Goal: Information Seeking & Learning: Check status

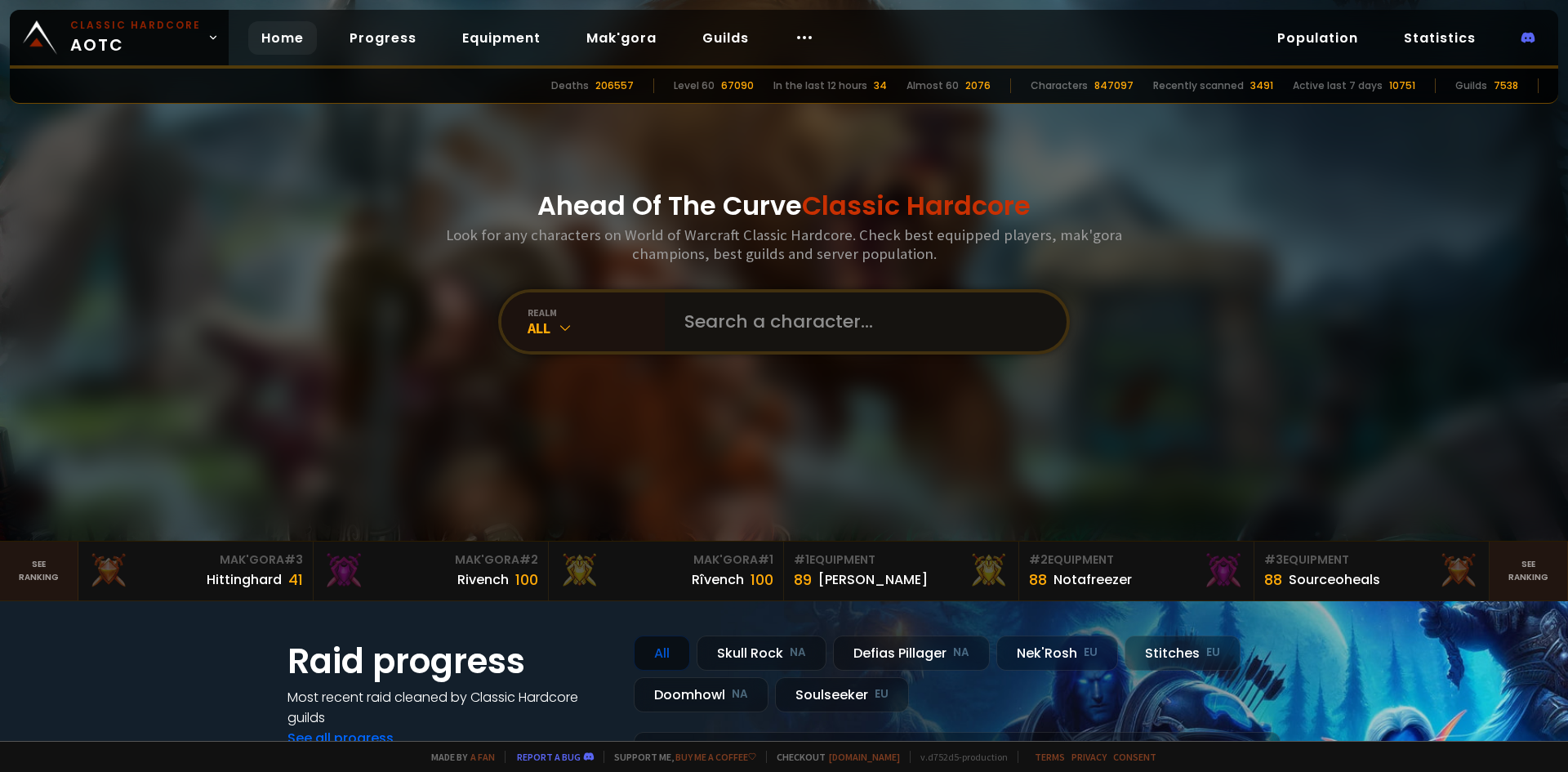
click at [792, 324] on input "text" at bounding box center [861, 322] width 373 height 58
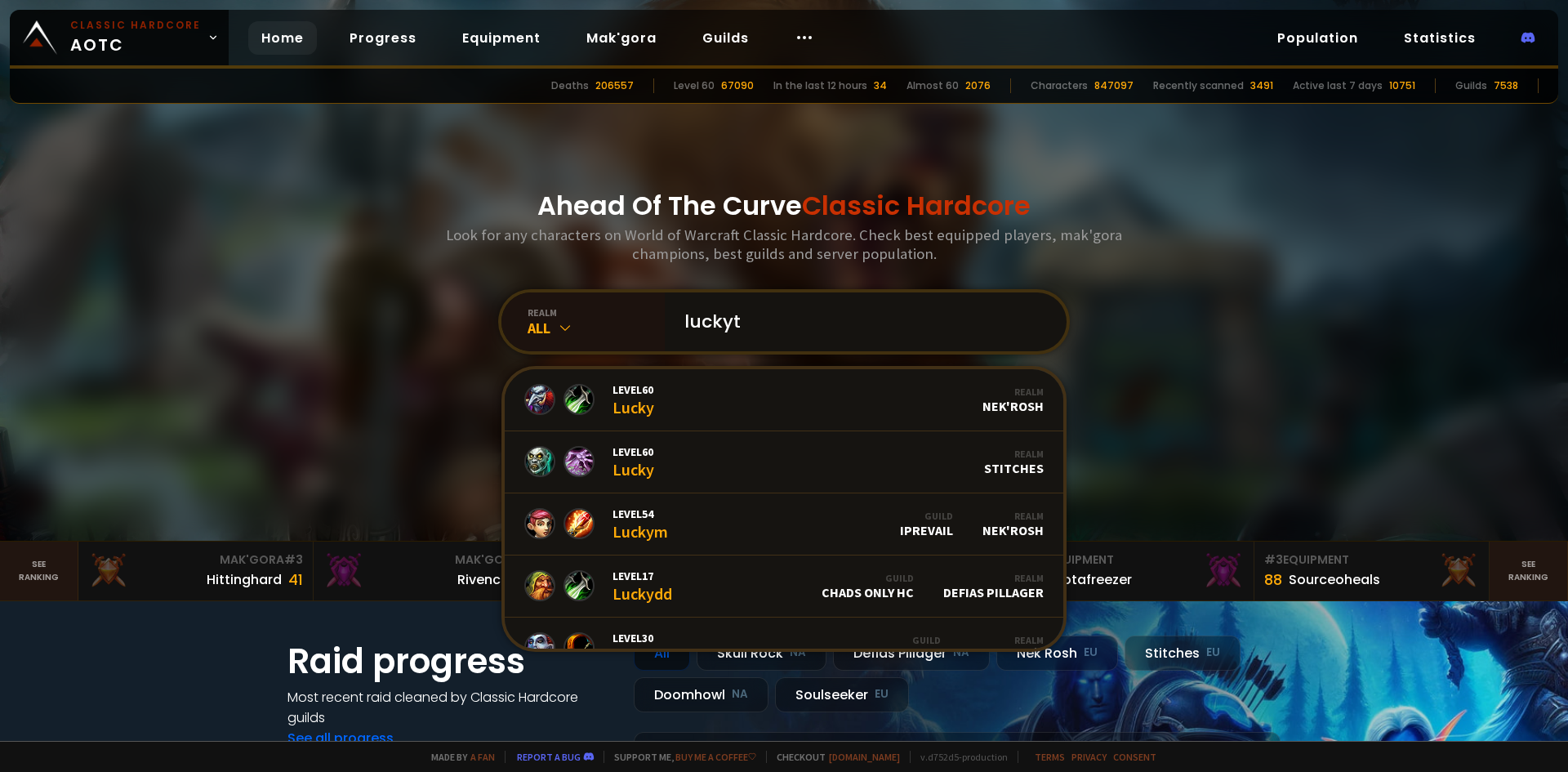
type input "luckytr"
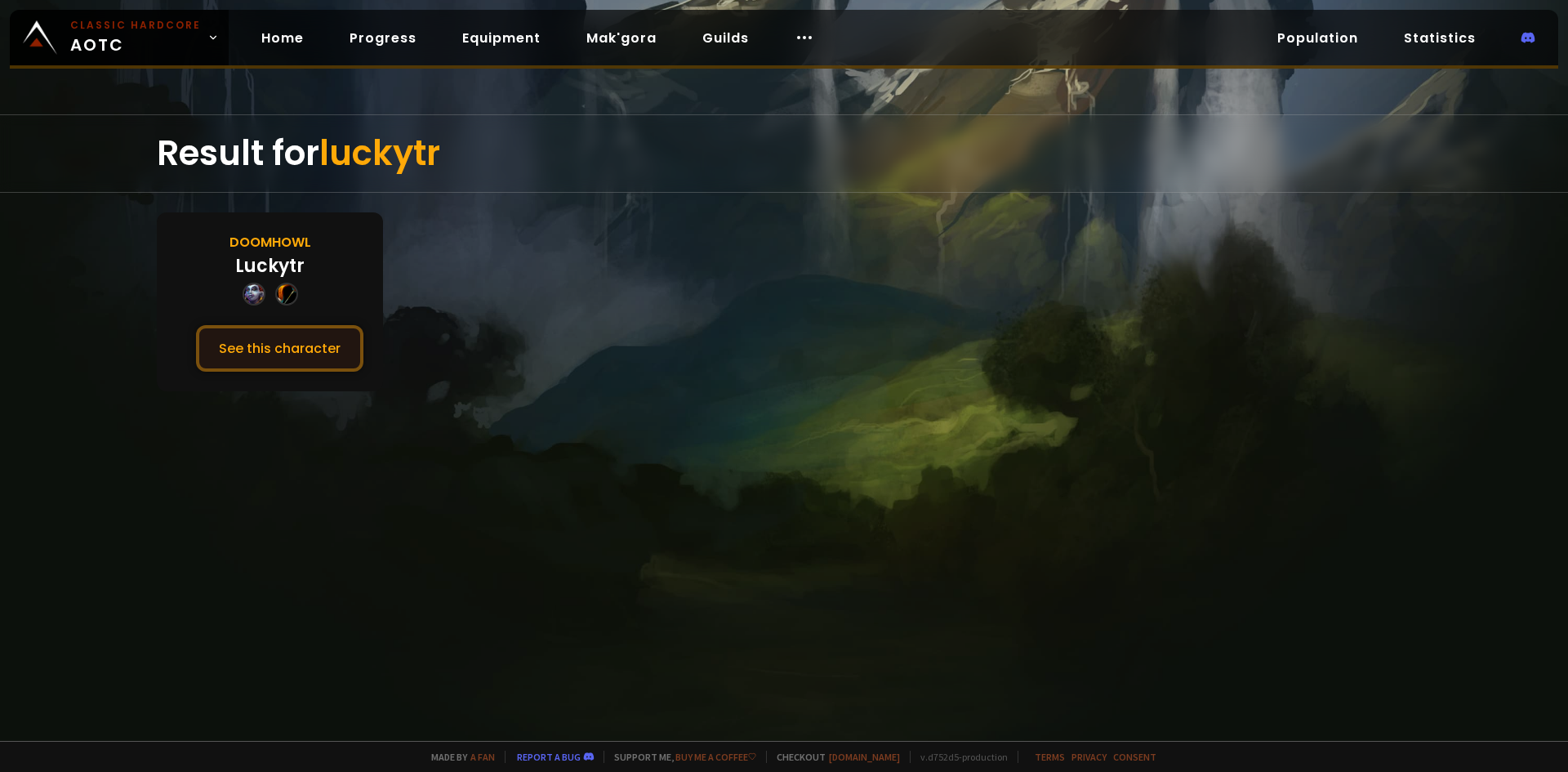
click at [287, 351] on button "See this character" at bounding box center [280, 347] width 168 height 46
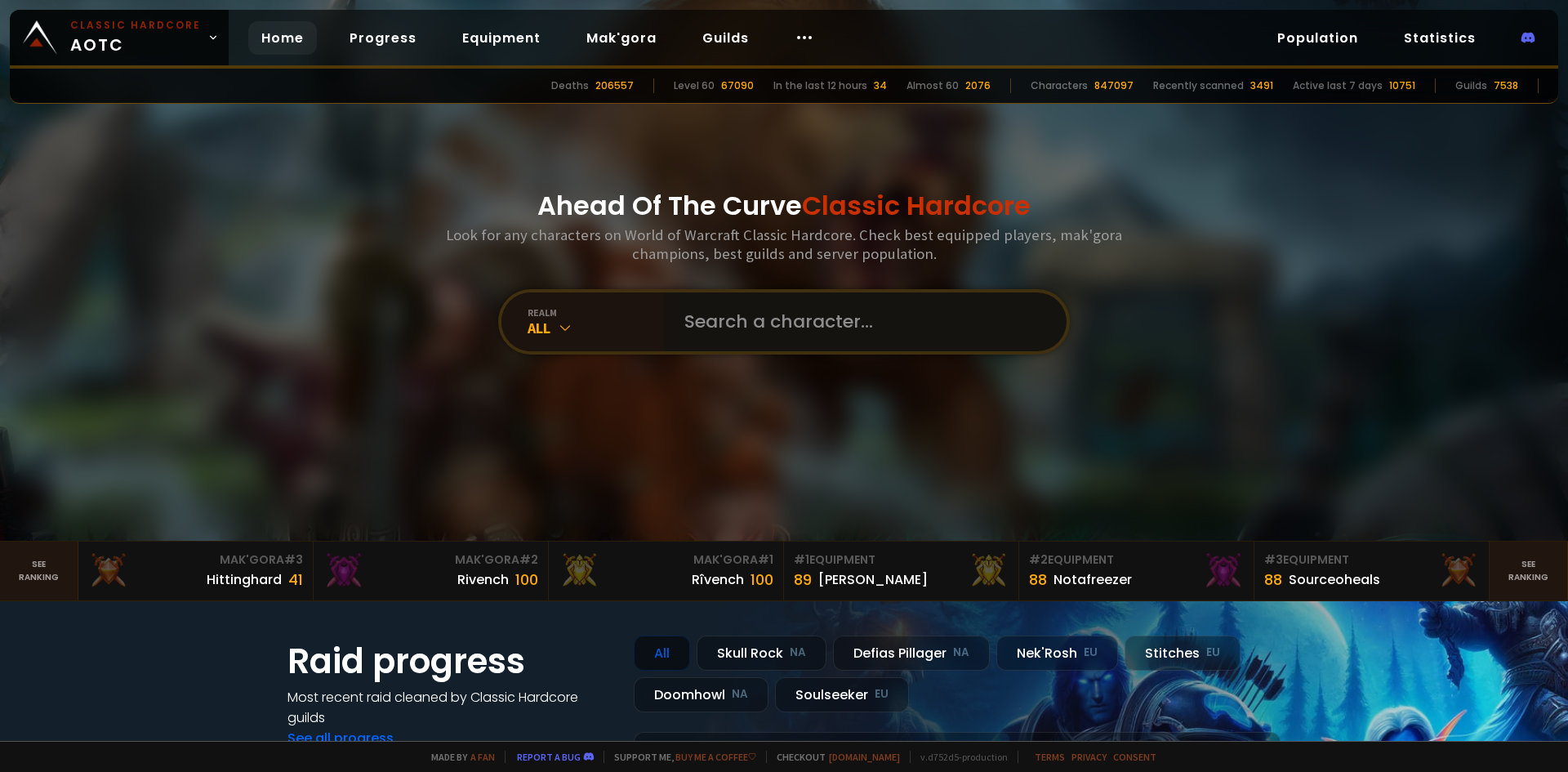
click at [762, 331] on input "text" at bounding box center [861, 322] width 373 height 58
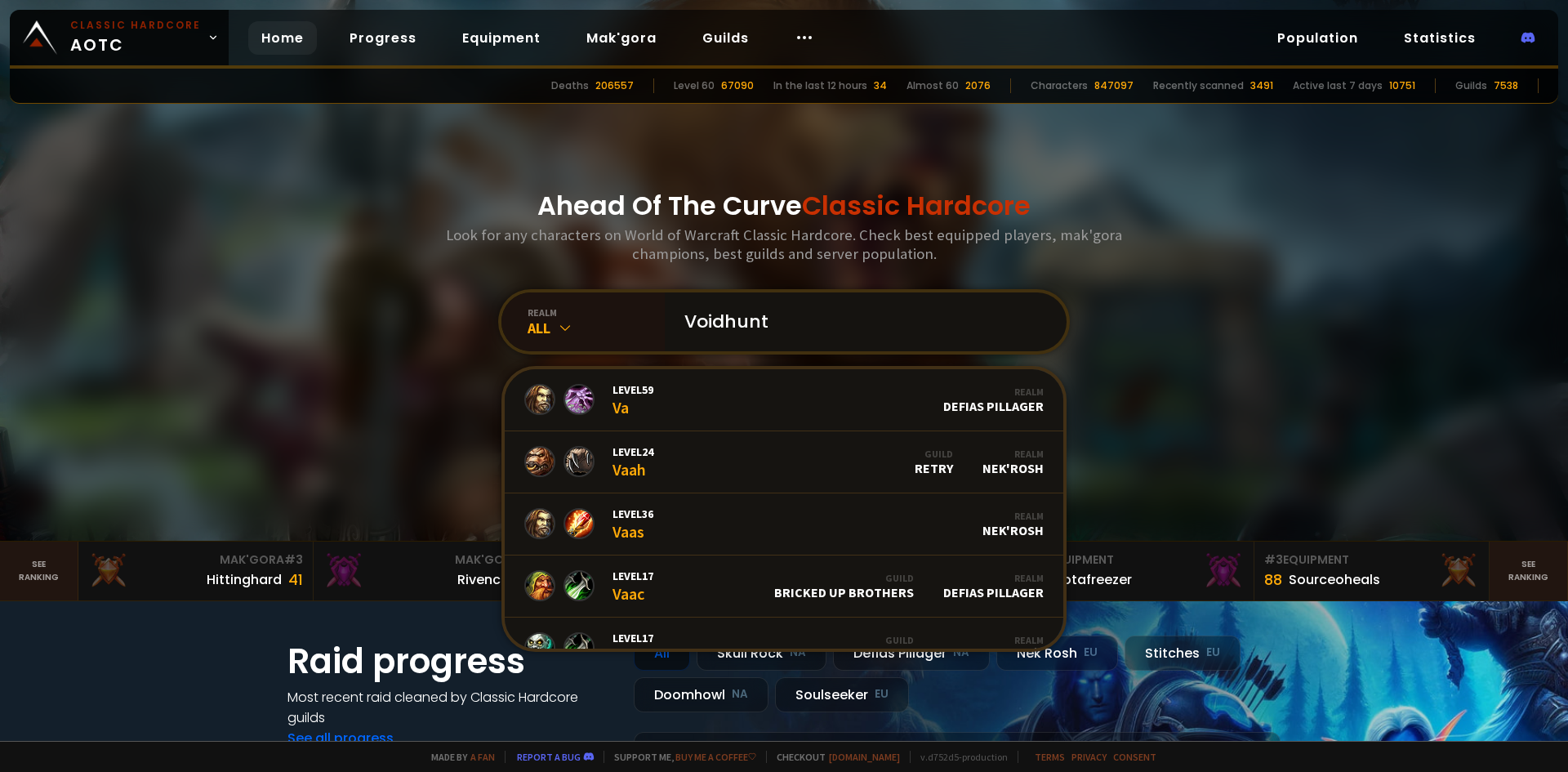
type input "Voidhuntt"
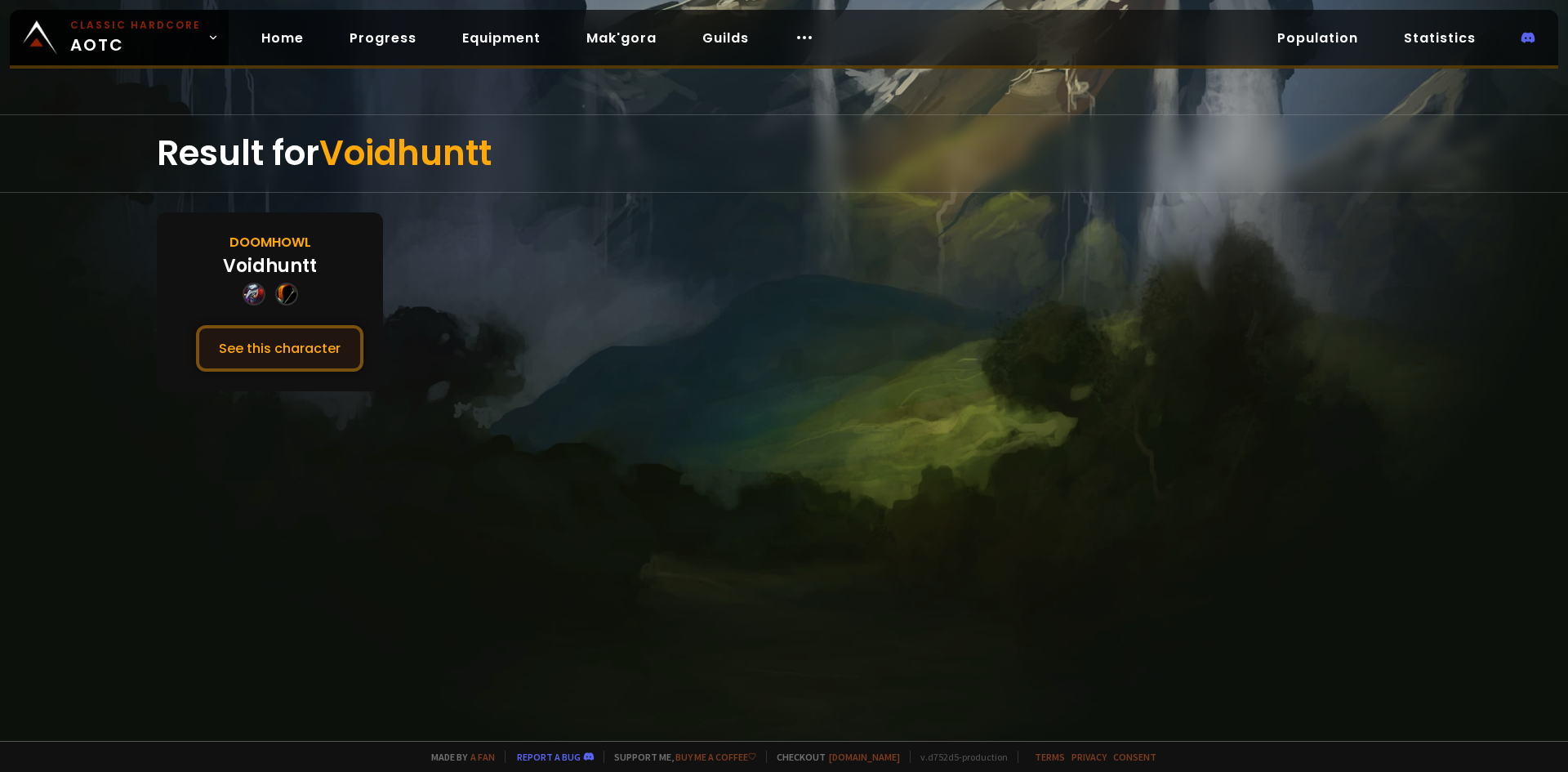
click at [218, 363] on button "See this character" at bounding box center [280, 347] width 168 height 46
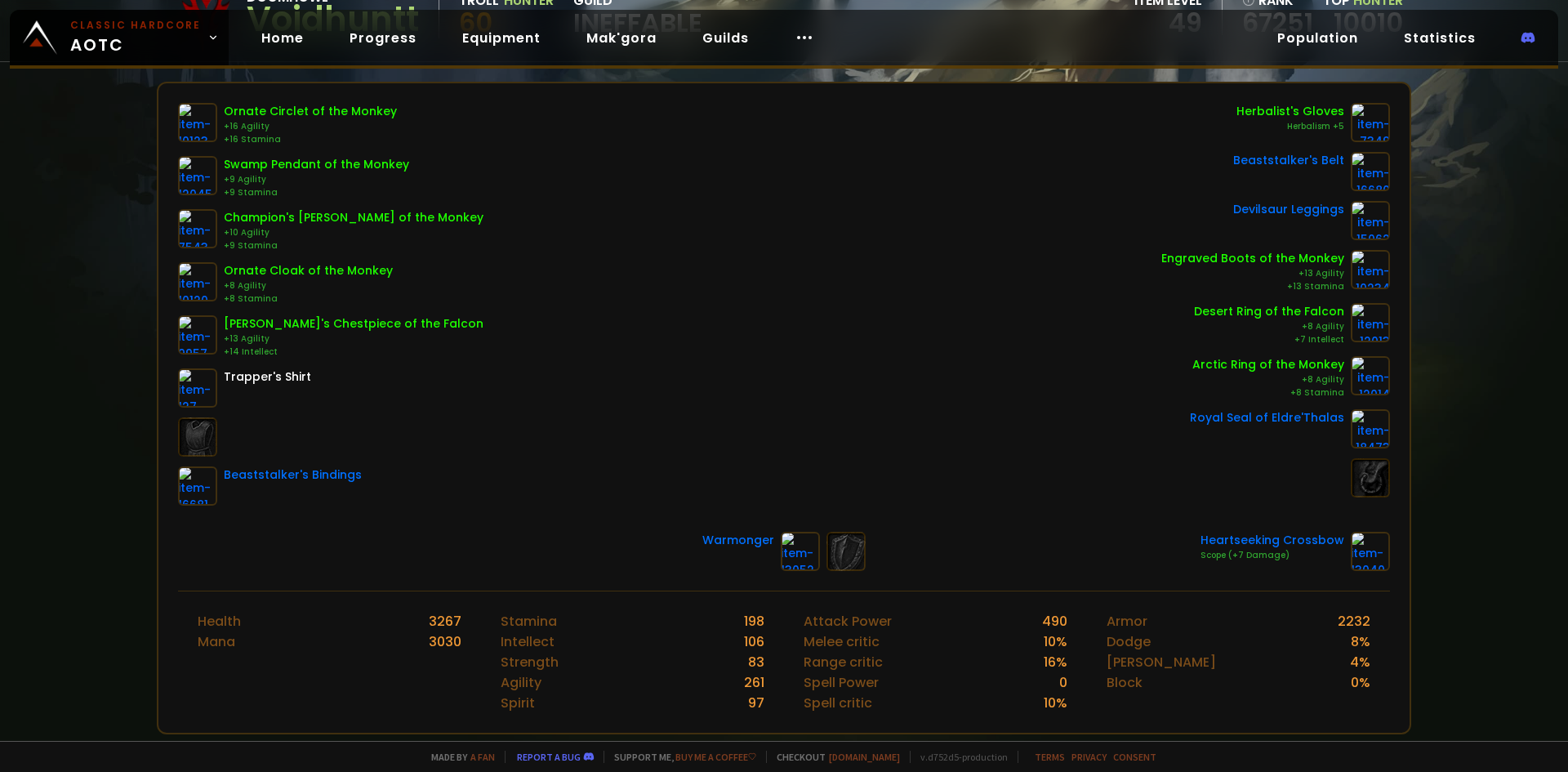
scroll to position [82, 0]
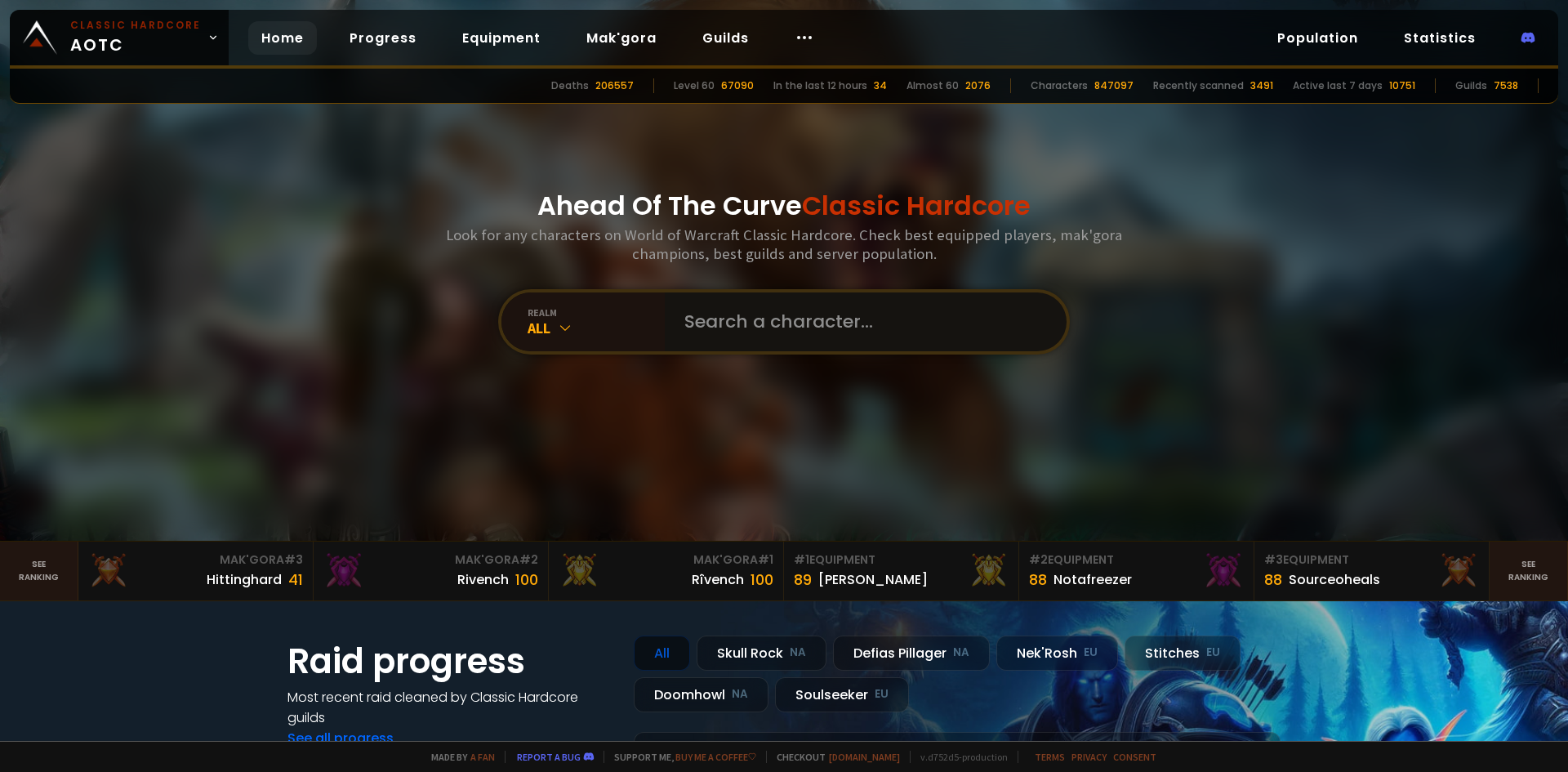
click at [838, 344] on input "text" at bounding box center [861, 322] width 373 height 58
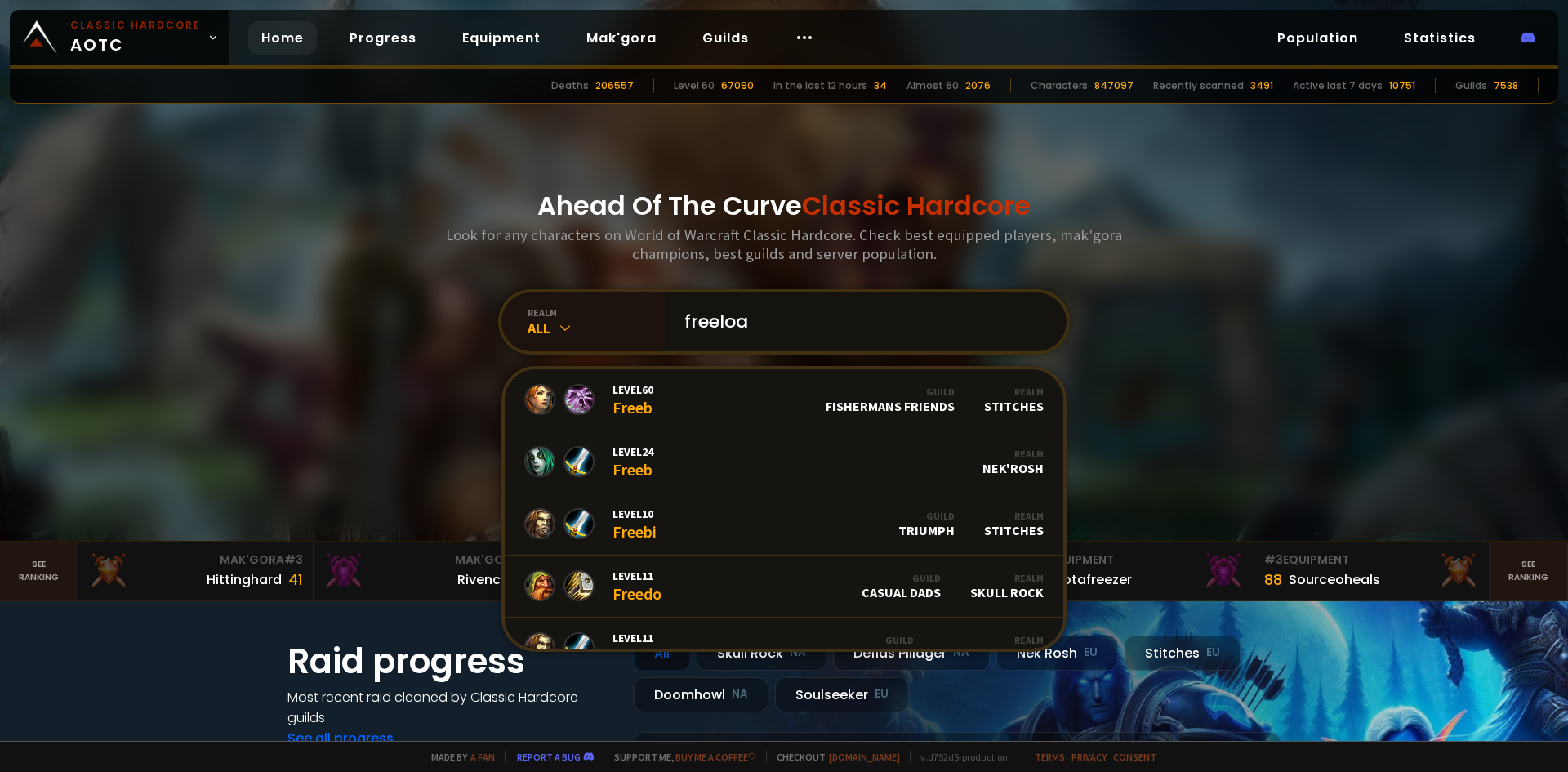
type input "freeload"
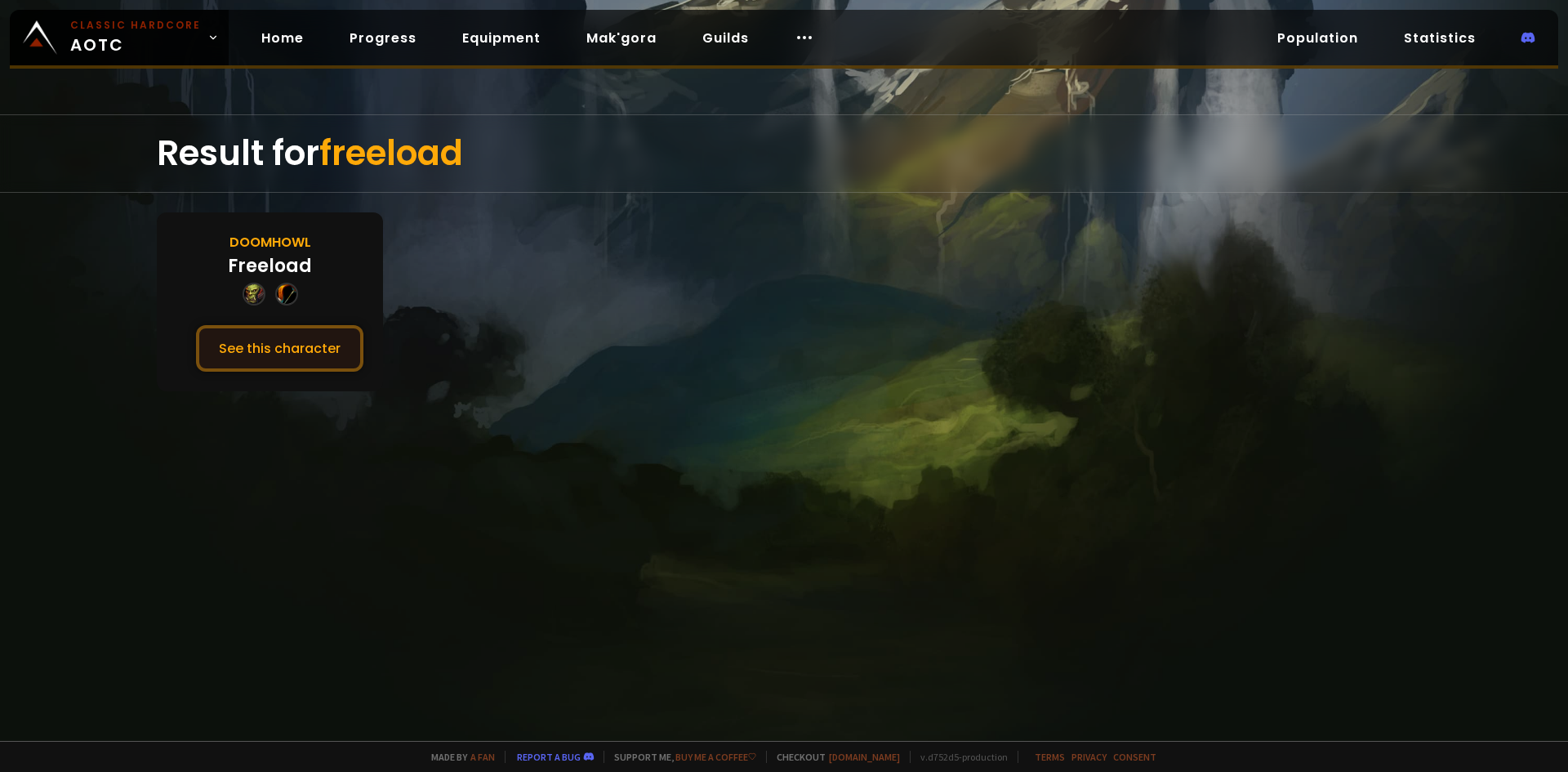
click at [268, 356] on button "See this character" at bounding box center [280, 347] width 168 height 46
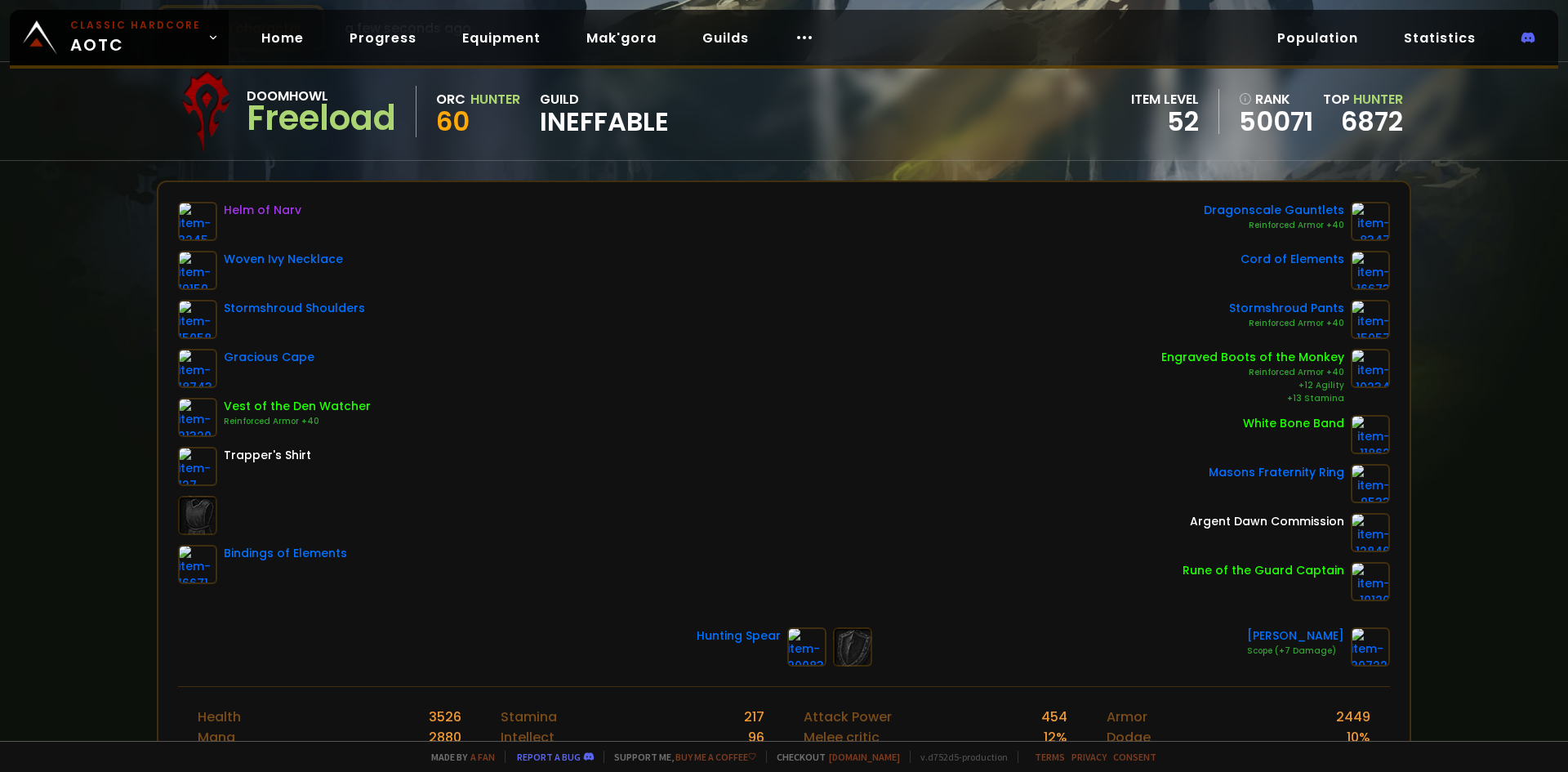
scroll to position [164, 0]
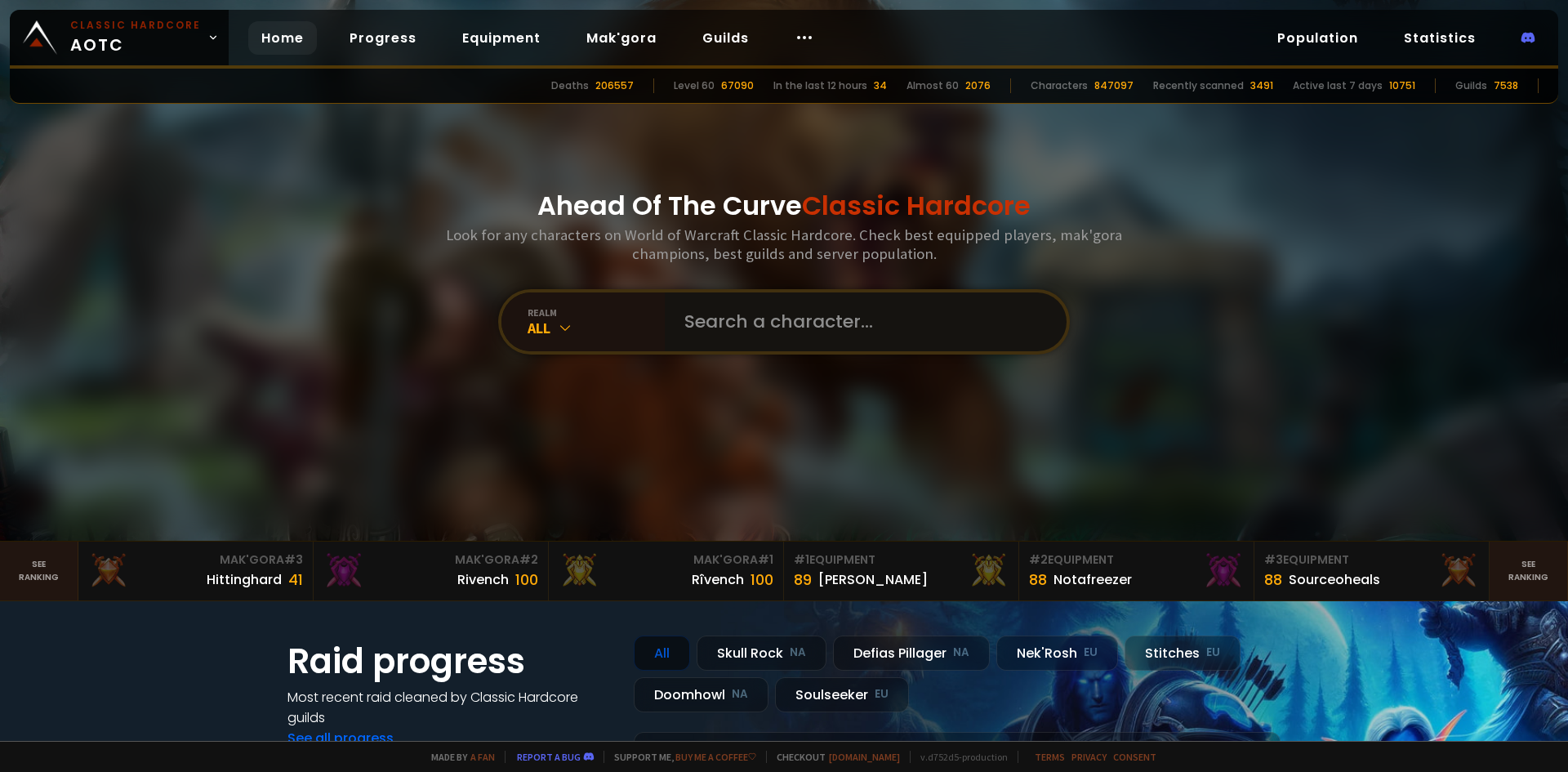
click at [753, 319] on input "text" at bounding box center [861, 322] width 373 height 58
type input "Champoytw"
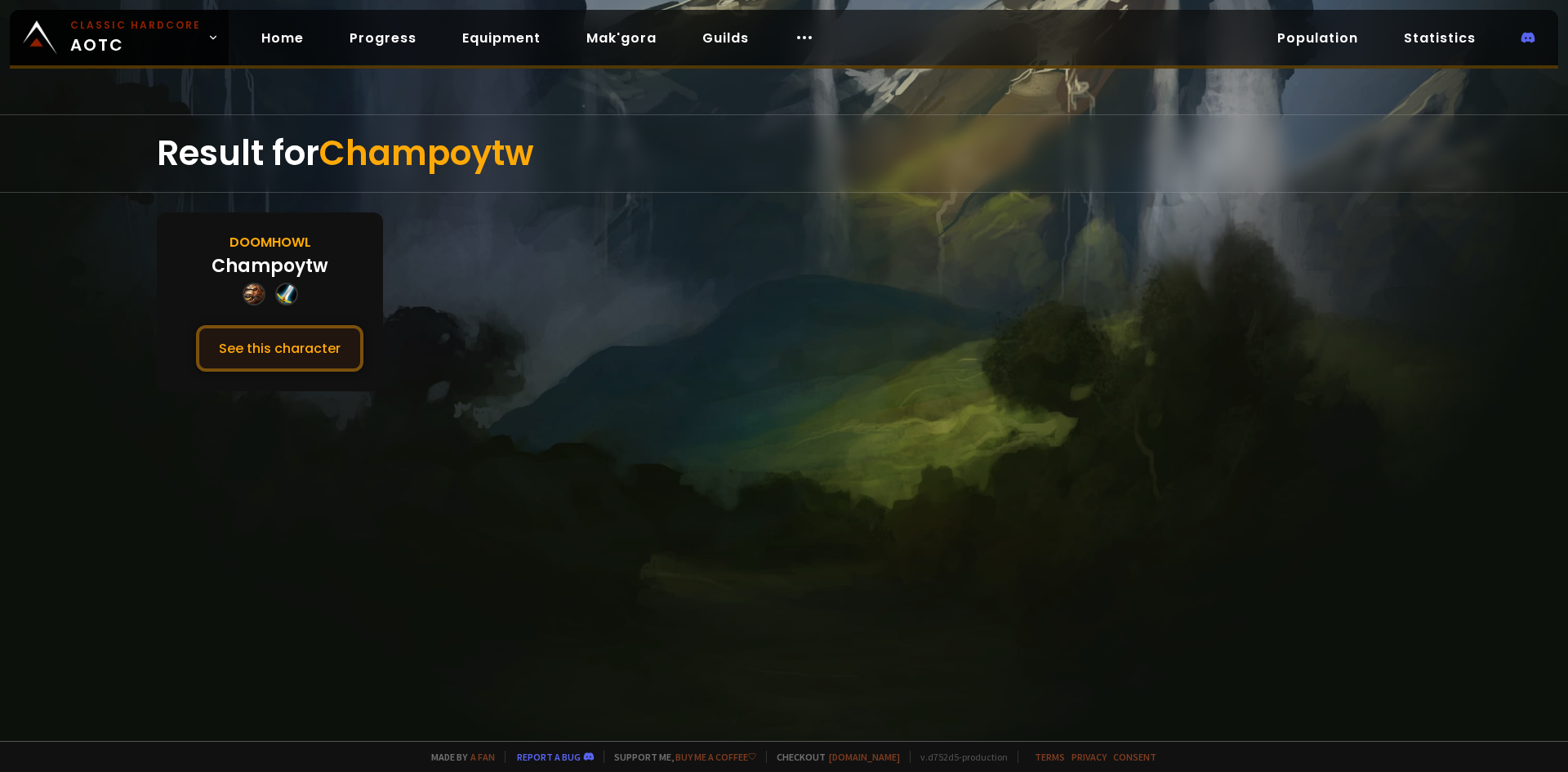
click at [276, 339] on button "See this character" at bounding box center [280, 347] width 168 height 46
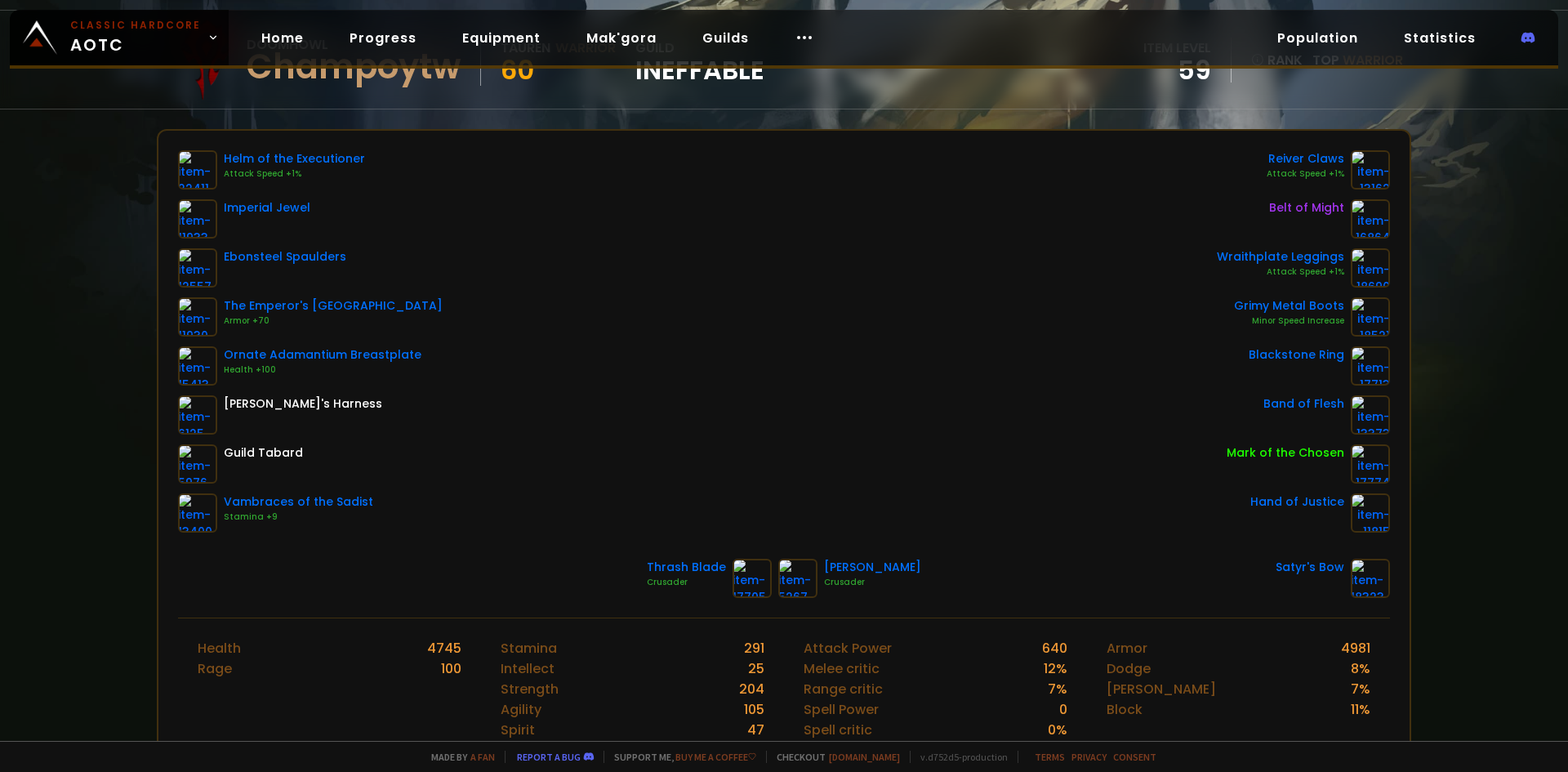
scroll to position [164, 0]
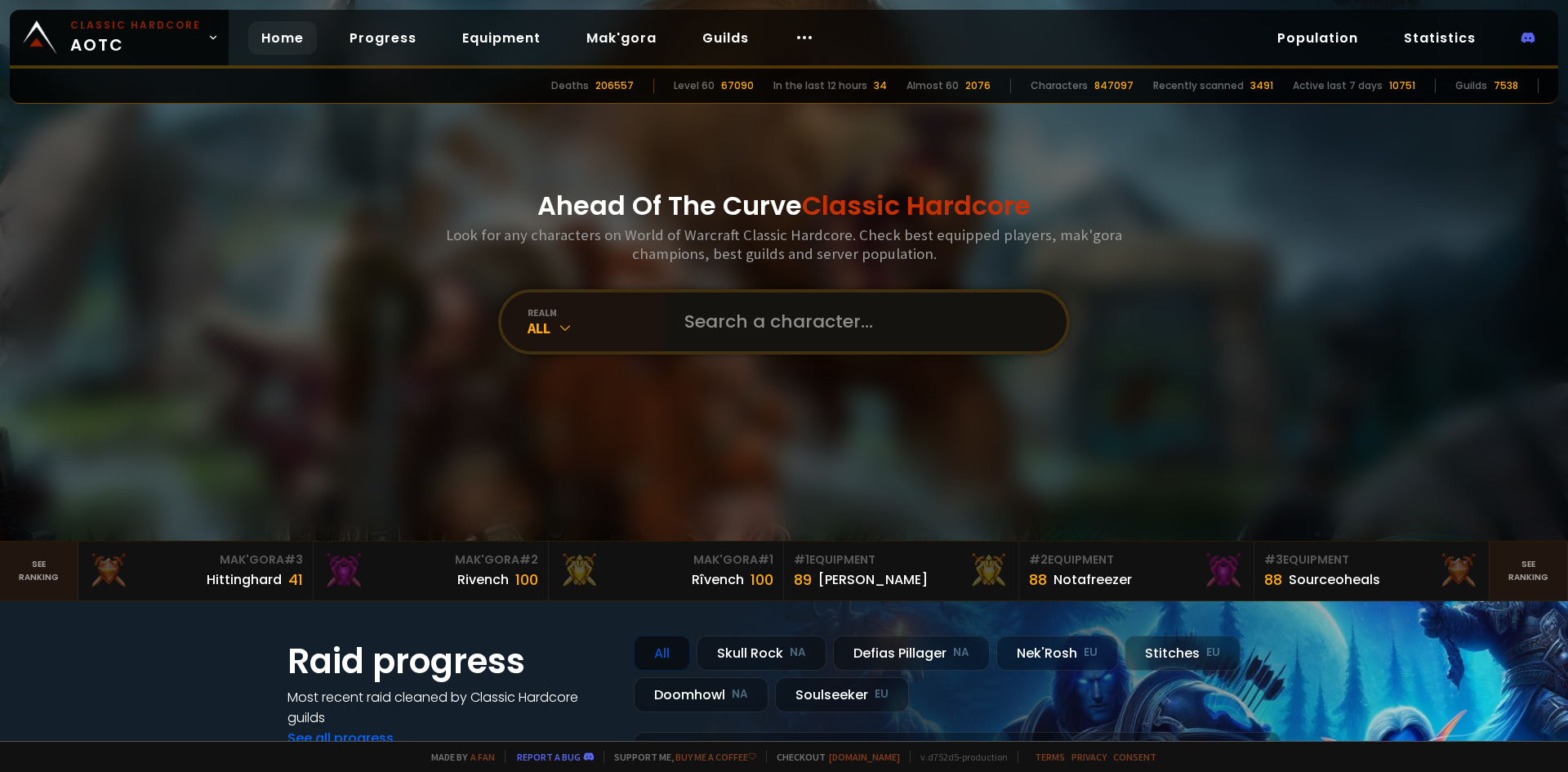
click at [682, 300] on input "text" at bounding box center [861, 322] width 373 height 58
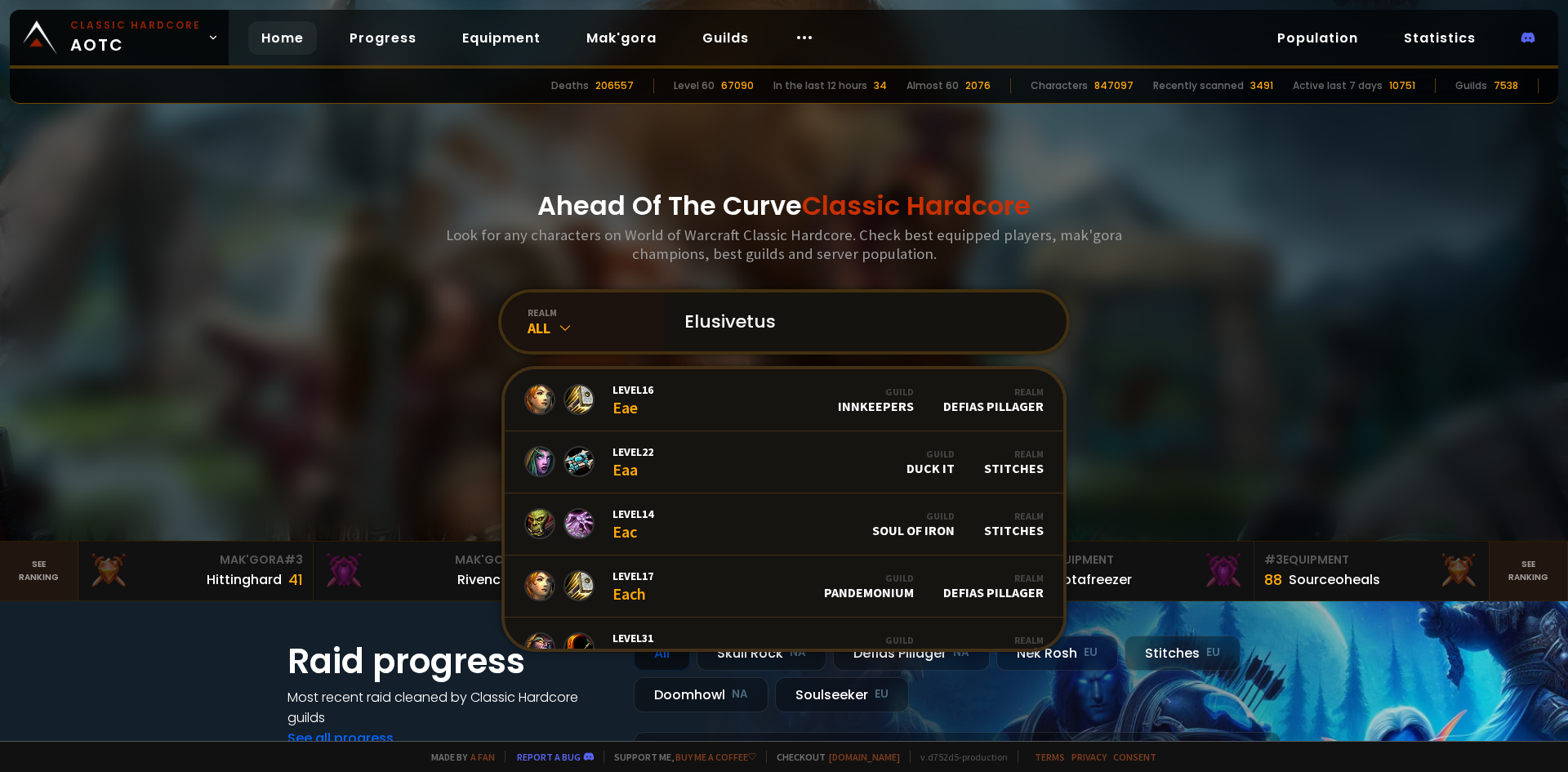
type input "Elusivetusk"
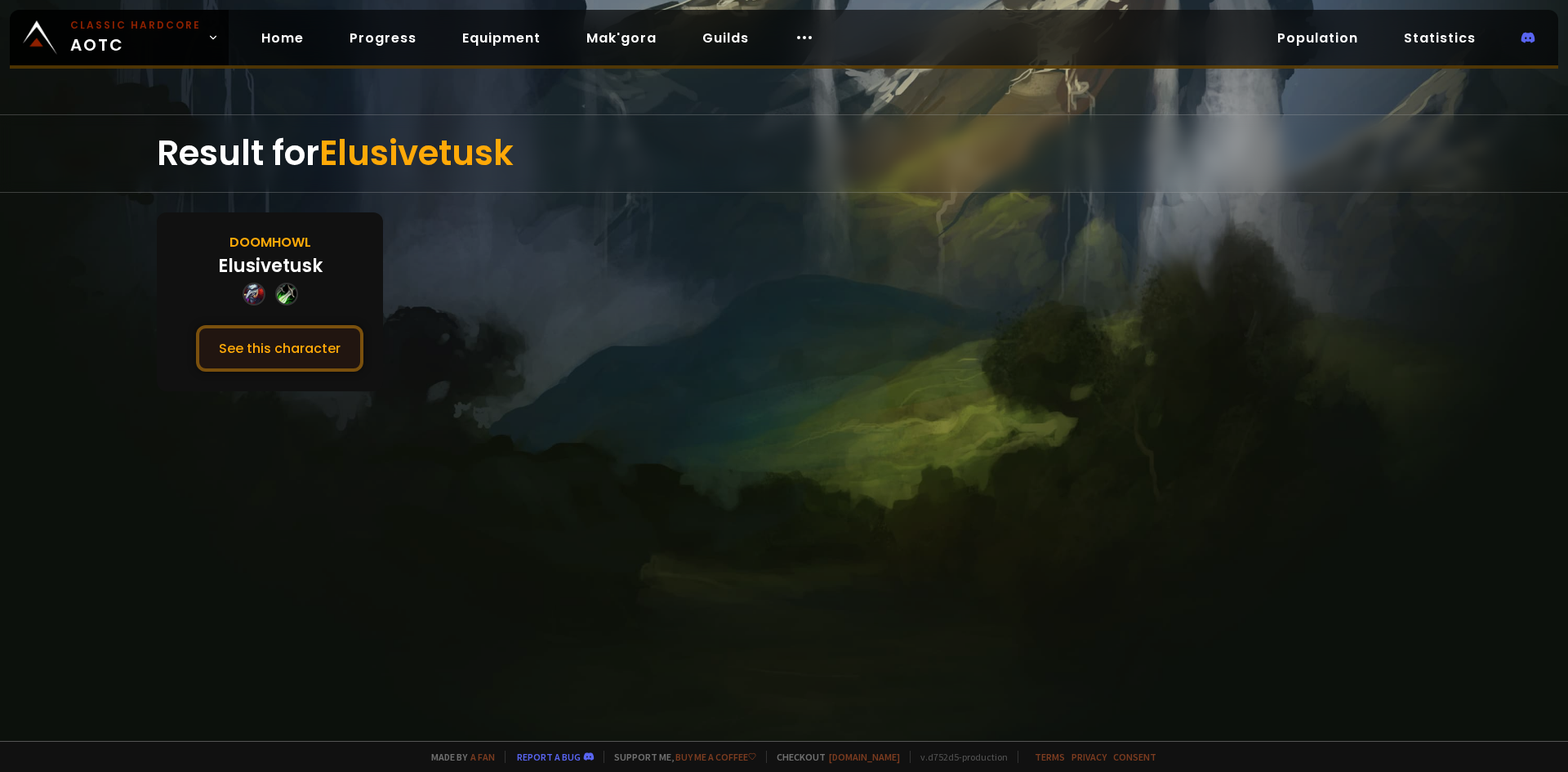
click at [324, 355] on button "See this character" at bounding box center [280, 347] width 168 height 46
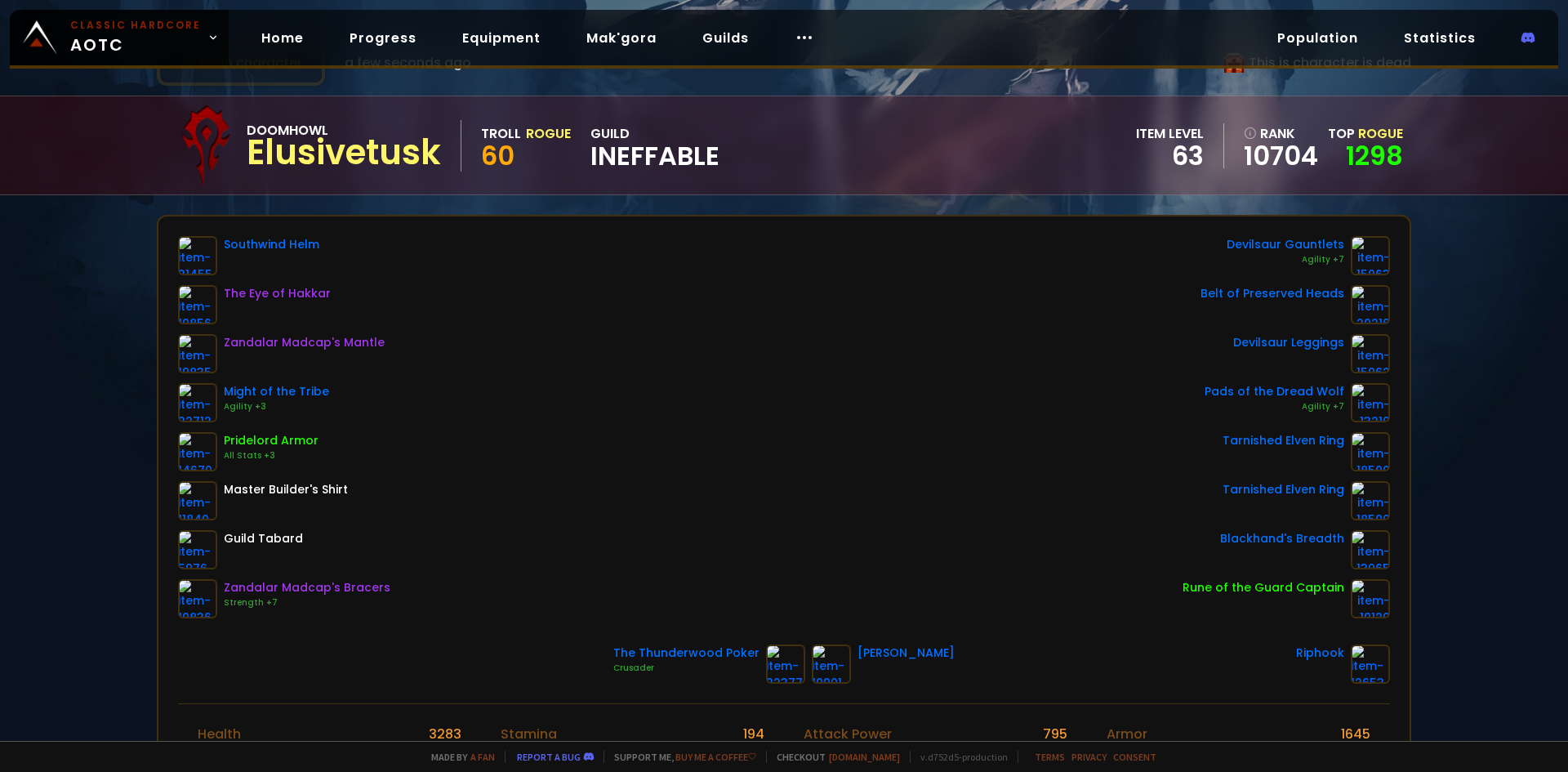
scroll to position [82, 0]
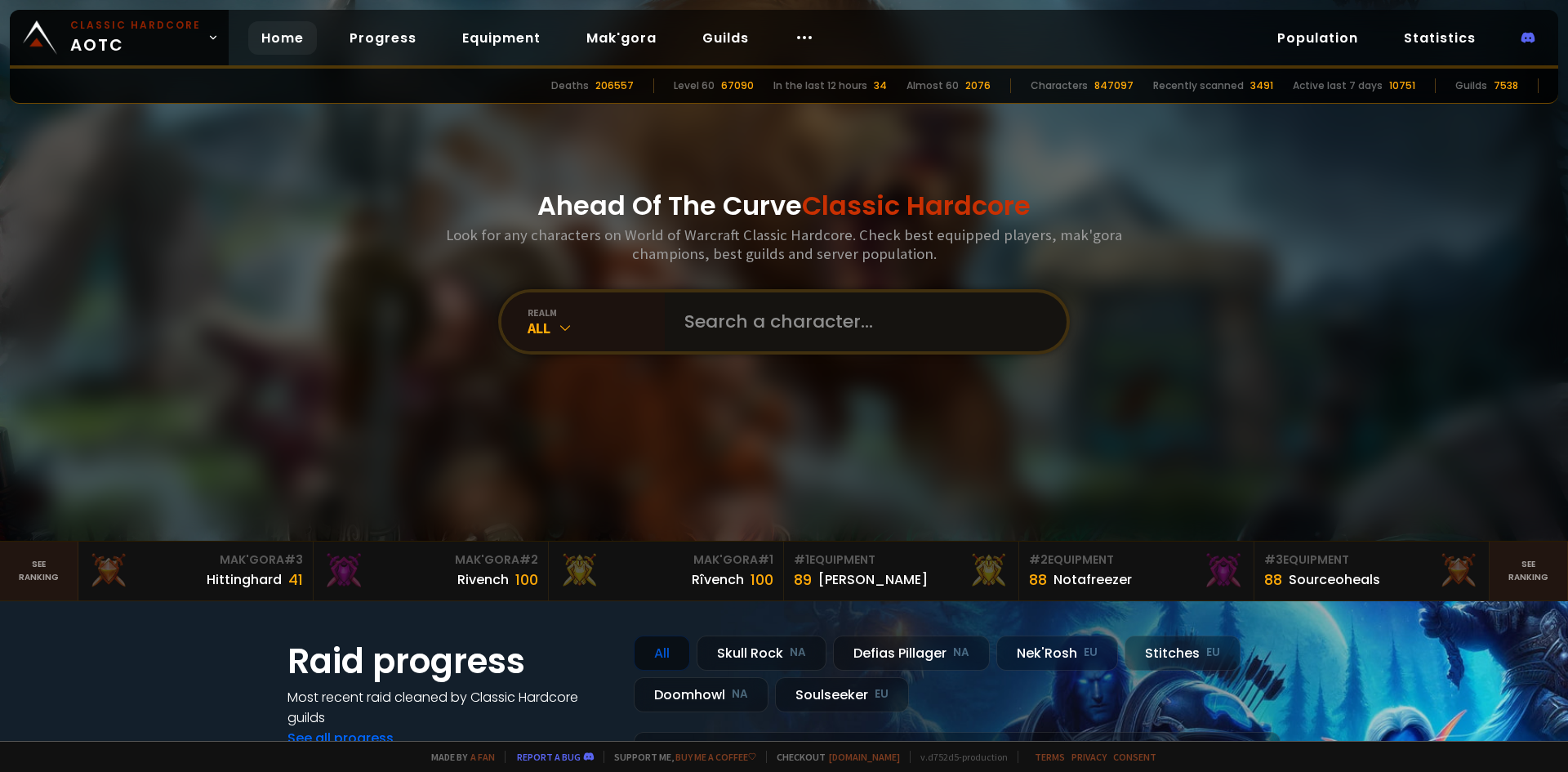
click at [799, 312] on input "text" at bounding box center [861, 322] width 373 height 58
type input "lendlend"
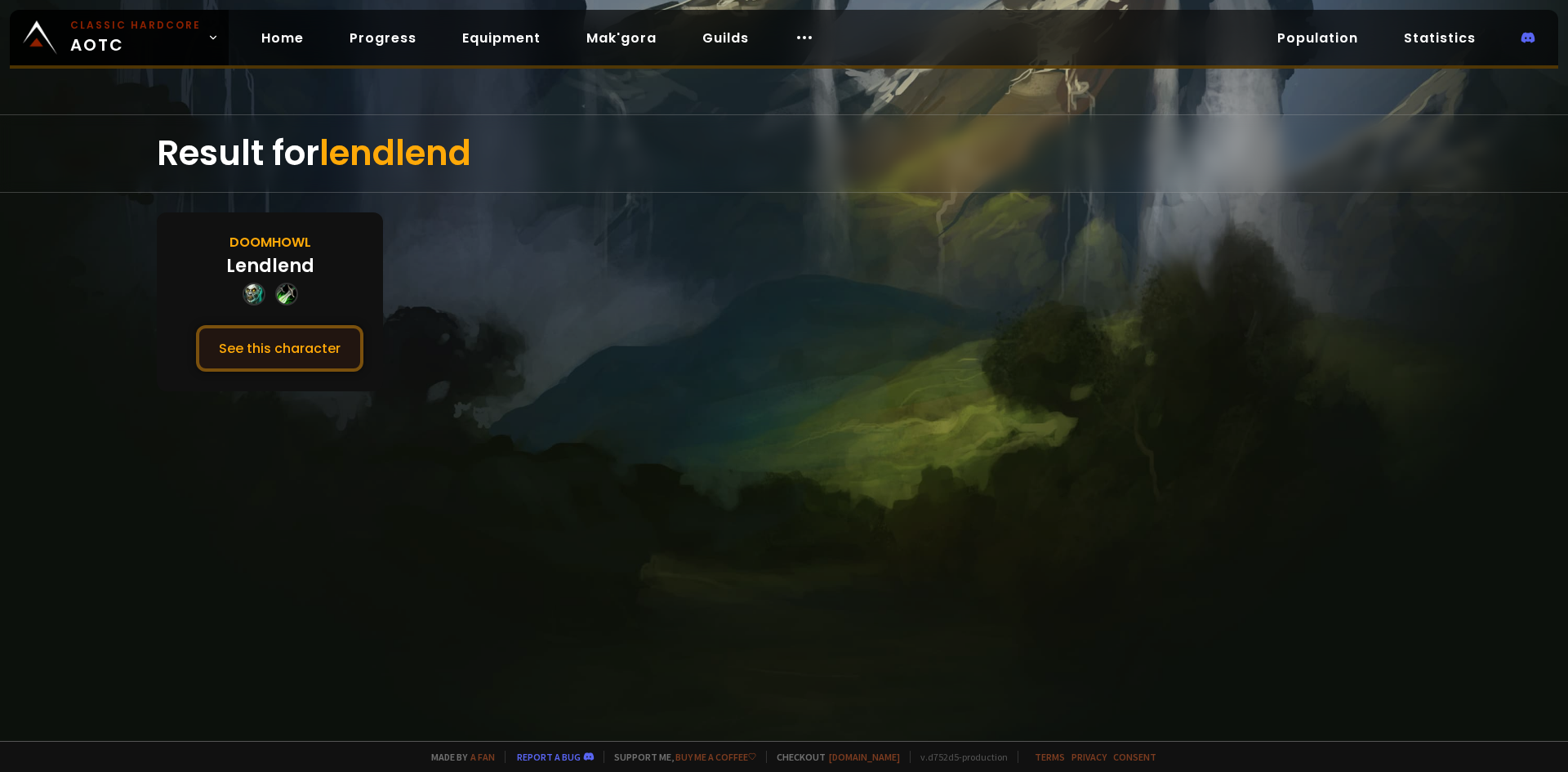
click at [288, 343] on button "See this character" at bounding box center [280, 347] width 168 height 46
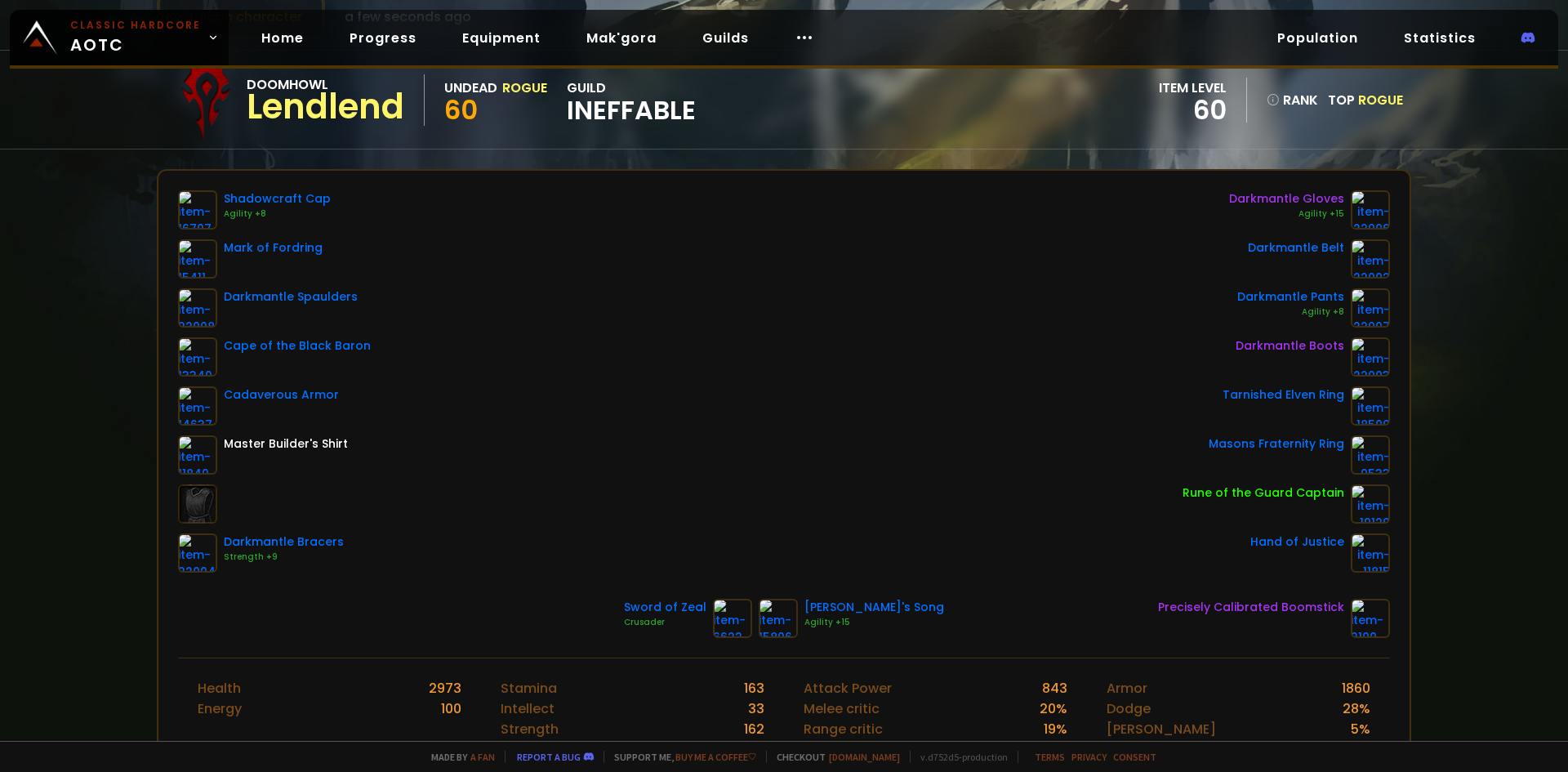
scroll to position [164, 0]
